Goal: Task Accomplishment & Management: Manage account settings

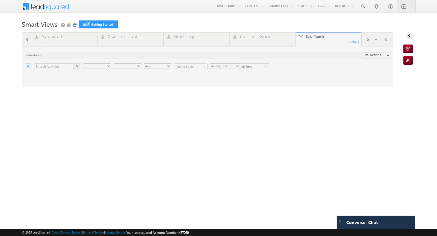
type input "Any Owner"
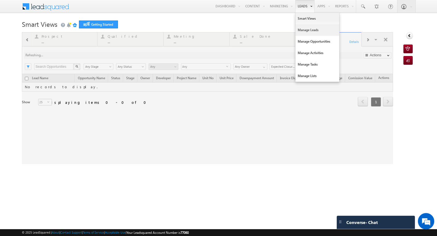
click at [303, 32] on link "Manage Leads" at bounding box center [317, 29] width 44 height 11
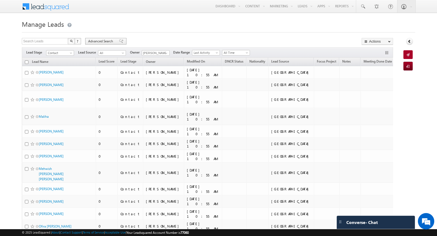
click at [104, 40] on span "Advanced Search" at bounding box center [101, 41] width 26 height 5
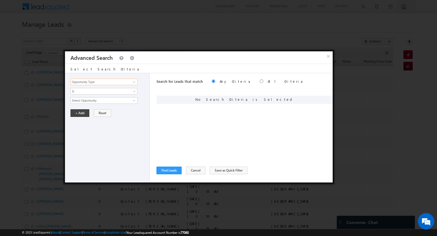
click at [128, 84] on input "Opportunity Type" at bounding box center [103, 82] width 67 height 7
drag, startPoint x: 208, startPoint y: 56, endPoint x: 215, endPoint y: 124, distance: 68.4
click at [215, 124] on div "× Advanced Search Select Search Criteria Opportunity Type Lead Activity Task Sa…" at bounding box center [198, 112] width 267 height 122
click at [117, 83] on input "Opportunity Type" at bounding box center [103, 82] width 67 height 7
click at [328, 58] on button "×" at bounding box center [328, 56] width 9 height 10
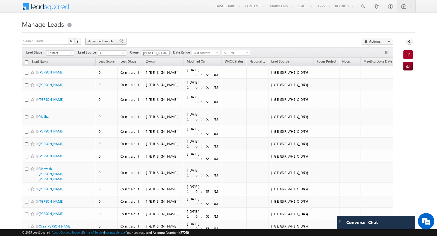
click at [97, 42] on span "Advanced Search" at bounding box center [101, 41] width 26 height 5
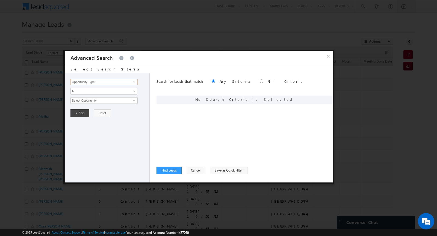
click at [109, 81] on input "Opportunity Type" at bounding box center [103, 82] width 67 height 7
click at [105, 93] on link "Lead Source" at bounding box center [103, 93] width 67 height 6
type input "Lead Source"
click at [99, 91] on span "Is" at bounding box center [100, 91] width 59 height 5
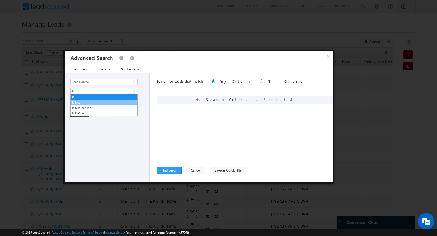
click at [95, 102] on link "Is Not" at bounding box center [104, 102] width 67 height 5
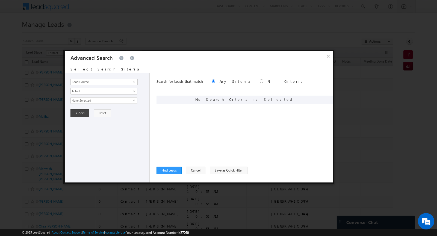
click at [93, 101] on span "None Selected" at bounding box center [102, 100] width 62 height 6
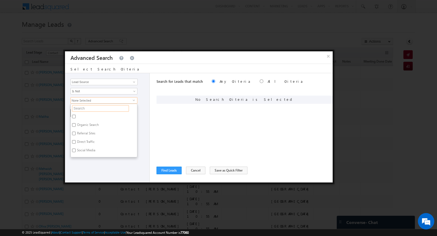
click at [94, 108] on input "text" at bounding box center [100, 108] width 57 height 7
type input "sharj"
click at [88, 114] on label "Sharjah-Scl" at bounding box center [85, 117] width 28 height 8
click at [76, 115] on input "Sharjah-Scl" at bounding box center [74, 117] width 4 height 4
checkbox input "true"
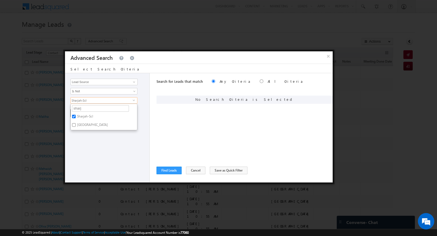
click at [88, 123] on label "Sharjah School" at bounding box center [92, 125] width 43 height 8
click at [76, 123] on input "Sharjah School" at bounding box center [74, 125] width 4 height 4
checkbox input "true"
click at [88, 153] on div "Opportunity Type Lead Activity Task Sales Group Prospect Id Address 1 Address 2…" at bounding box center [107, 127] width 85 height 109
click at [79, 112] on button "+ Add" at bounding box center [79, 113] width 19 height 8
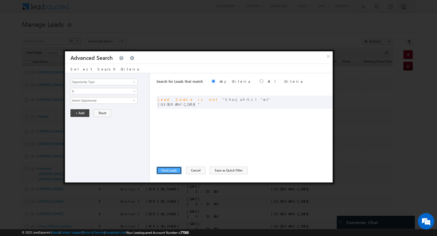
click at [168, 169] on button "Find Leads" at bounding box center [168, 170] width 25 height 8
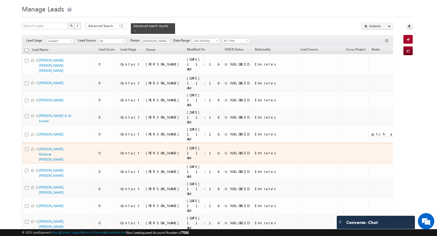
scroll to position [18, 0]
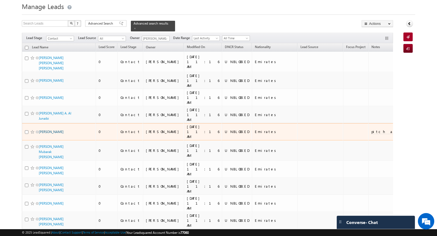
click at [64, 130] on link "Fatima Atiq Al Rumathi" at bounding box center [51, 132] width 25 height 4
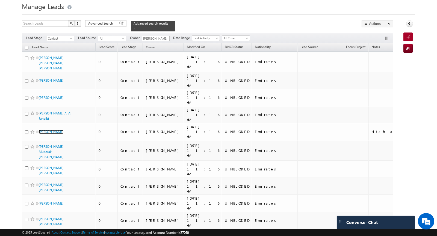
click at [27, 47] on input "checkbox" at bounding box center [27, 48] width 4 height 4
checkbox input "true"
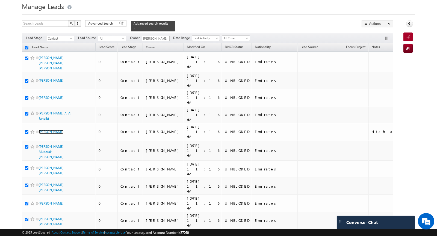
checkbox input "true"
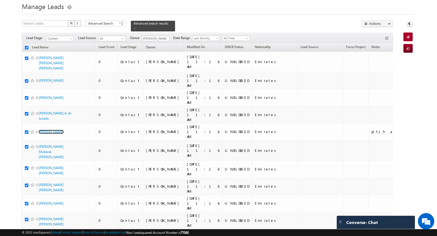
checkbox input "true"
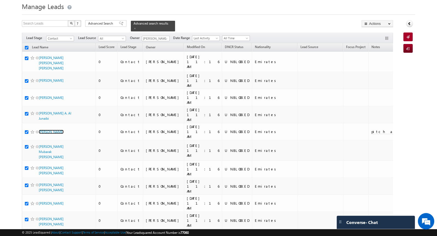
checkbox input "true"
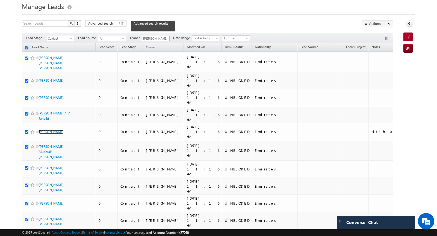
checkbox input "true"
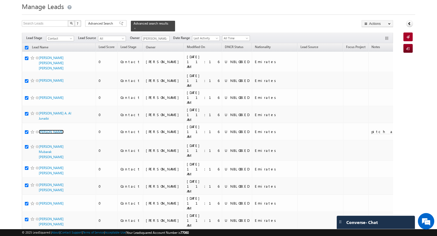
checkbox input "true"
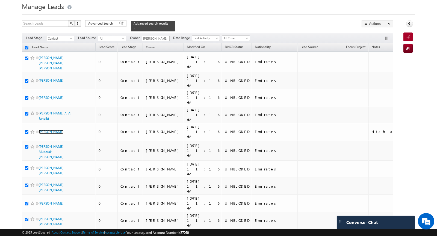
checkbox input "true"
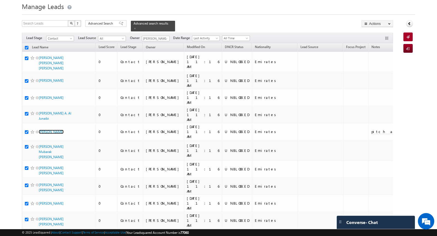
checkbox input "true"
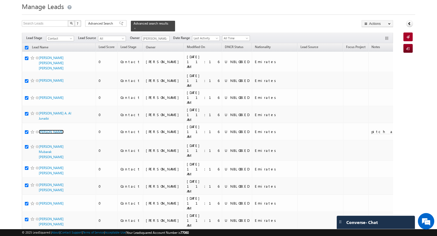
checkbox input "true"
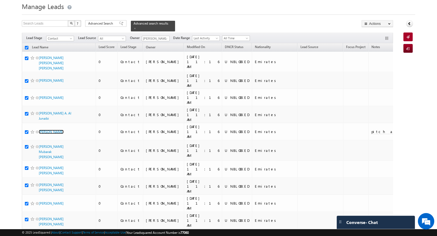
checkbox input "true"
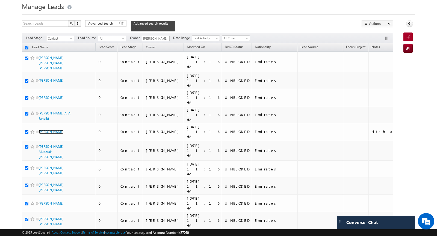
checkbox input "true"
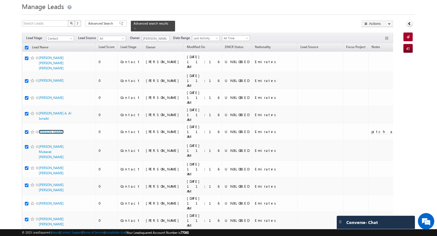
checkbox input "true"
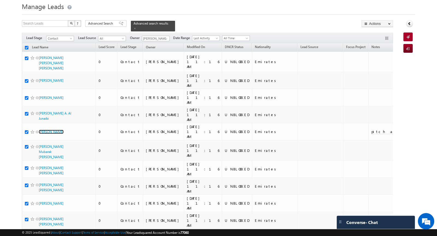
checkbox input "true"
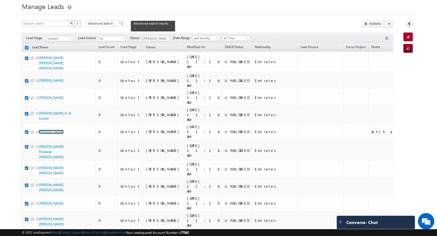
checkbox input "true"
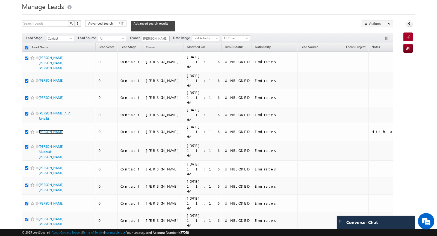
checkbox input "true"
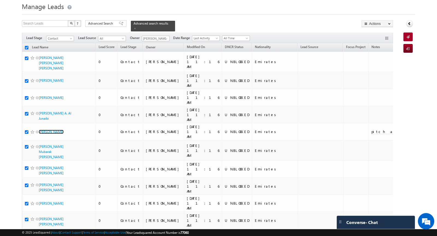
checkbox input "true"
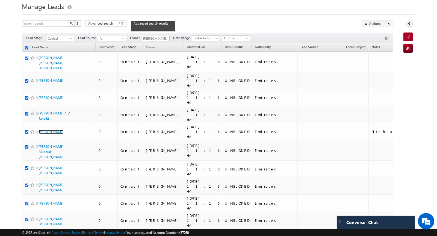
checkbox input "true"
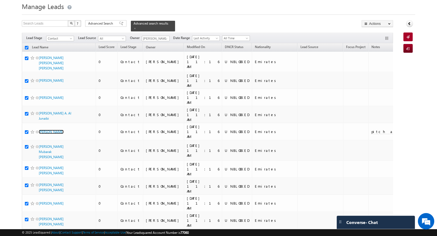
checkbox input "true"
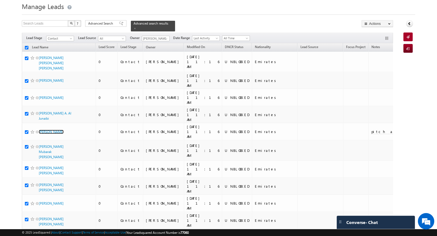
checkbox input "true"
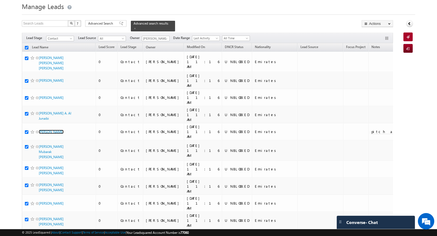
checkbox input "true"
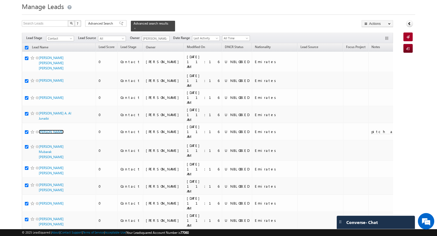
checkbox input "true"
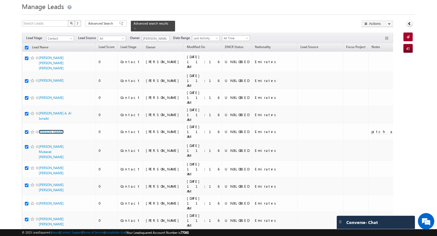
checkbox input "true"
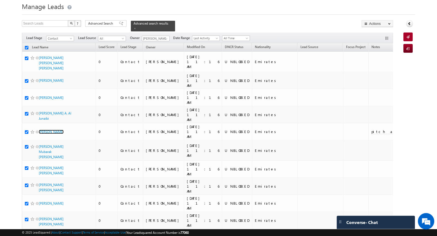
checkbox input "true"
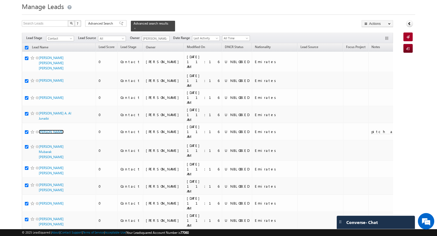
checkbox input "true"
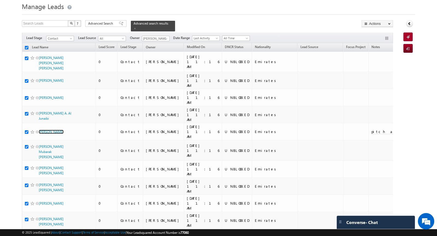
checkbox input "true"
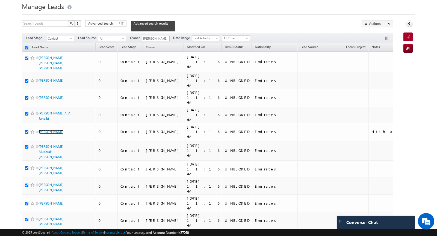
checkbox input "true"
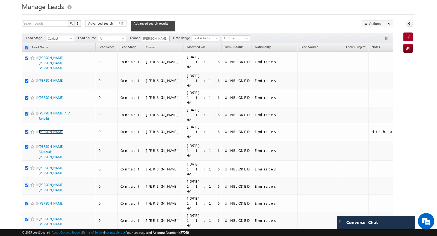
checkbox input "true"
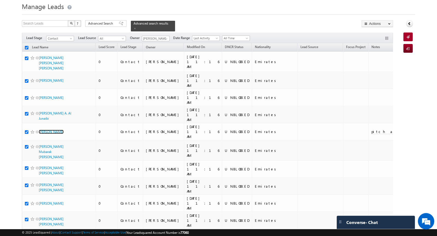
checkbox input "true"
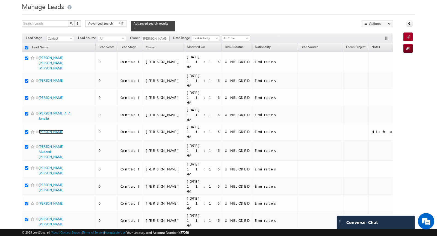
checkbox input "true"
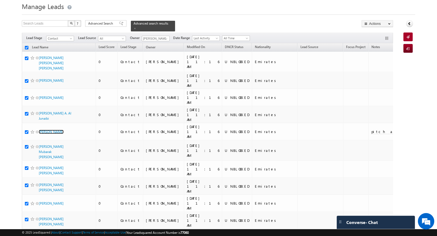
checkbox input "true"
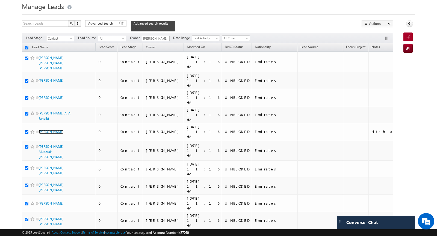
checkbox input "true"
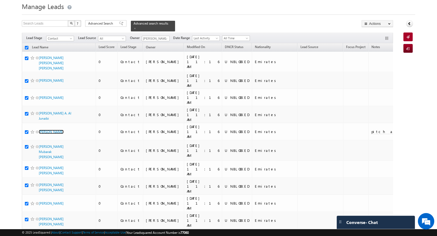
checkbox input "true"
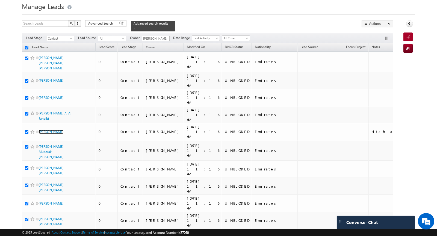
checkbox input "true"
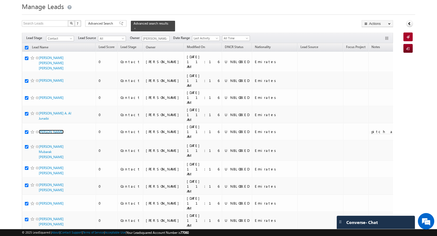
checkbox input "true"
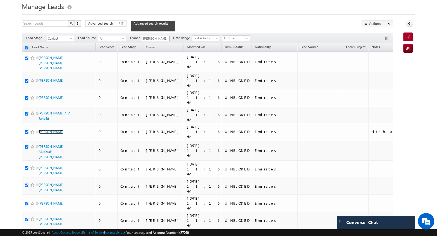
checkbox input "true"
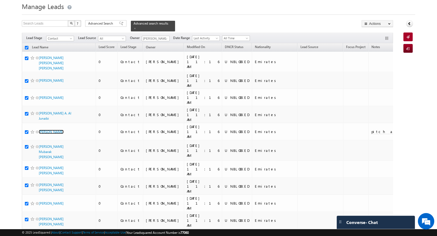
checkbox input "true"
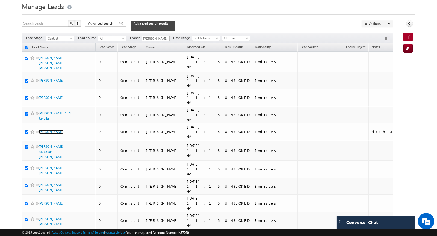
checkbox input "true"
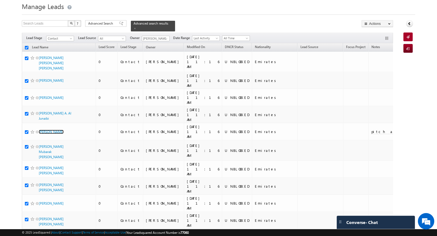
checkbox input "true"
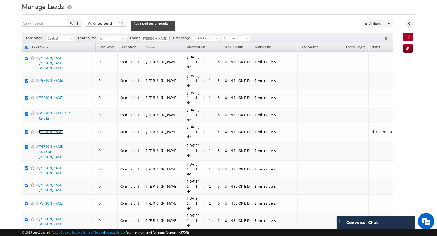
checkbox input "true"
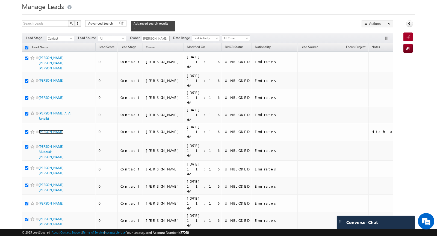
checkbox input "true"
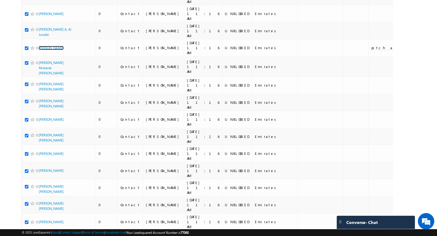
scroll to position [0, 0]
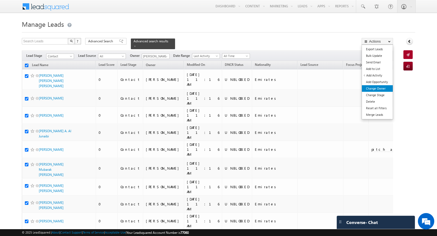
click at [380, 87] on link "Change Owner" at bounding box center [377, 88] width 31 height 7
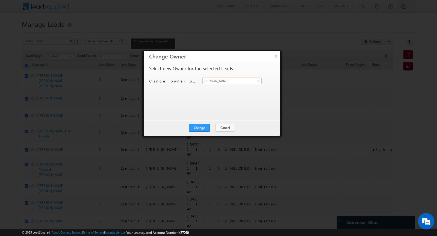
click at [233, 82] on input "[PERSON_NAME]" at bounding box center [231, 81] width 59 height 7
click at [228, 91] on span "yash.bhandilkar@indglobal.ae" at bounding box center [228, 91] width 49 height 4
click at [199, 129] on button "Change" at bounding box center [199, 128] width 21 height 8
click at [210, 124] on button "Close" at bounding box center [212, 128] width 17 height 8
